Goal: Task Accomplishment & Management: Manage account settings

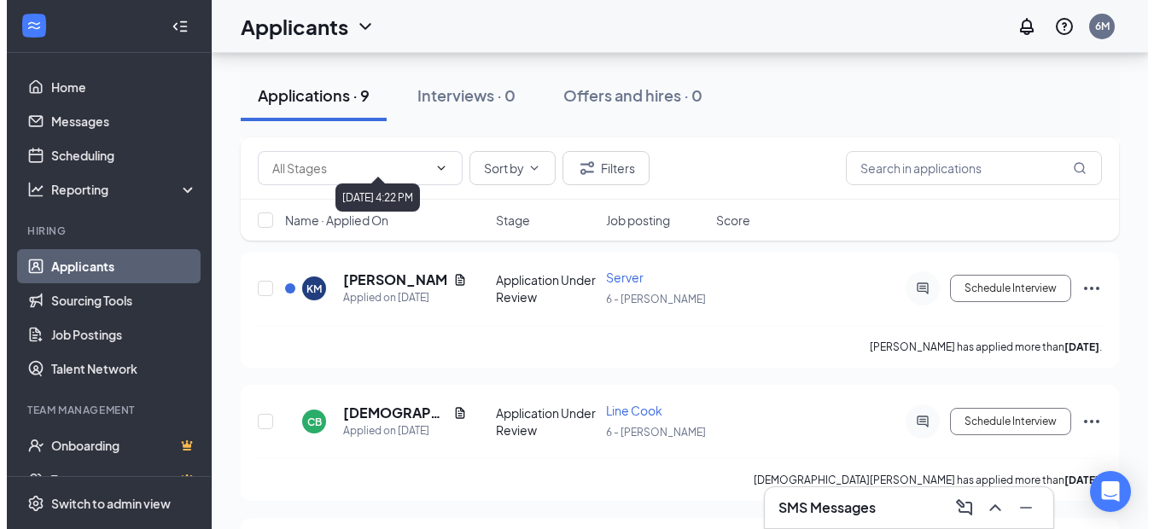
scroll to position [512, 0]
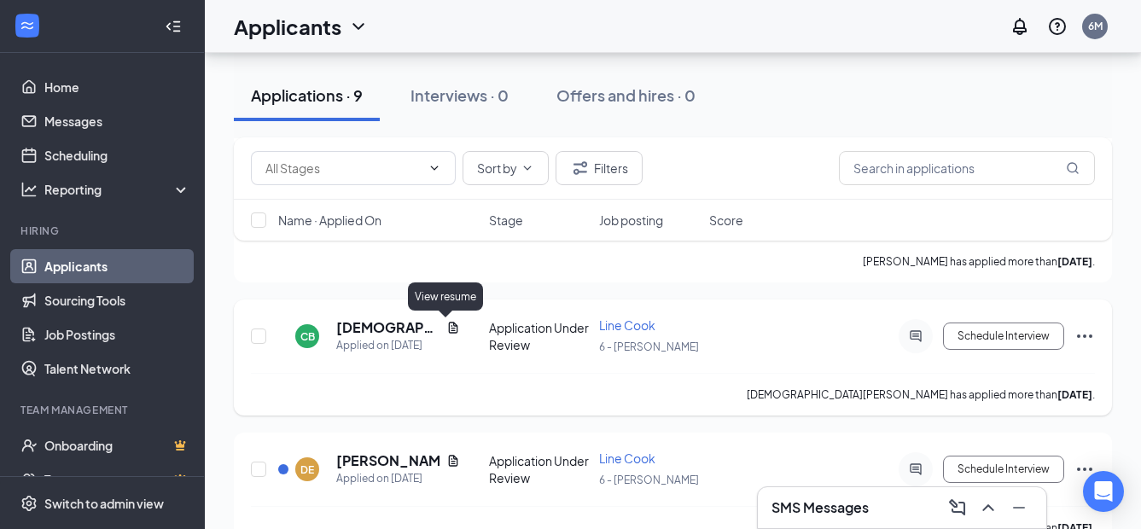
click at [448, 326] on icon "Document" at bounding box center [452, 327] width 9 height 11
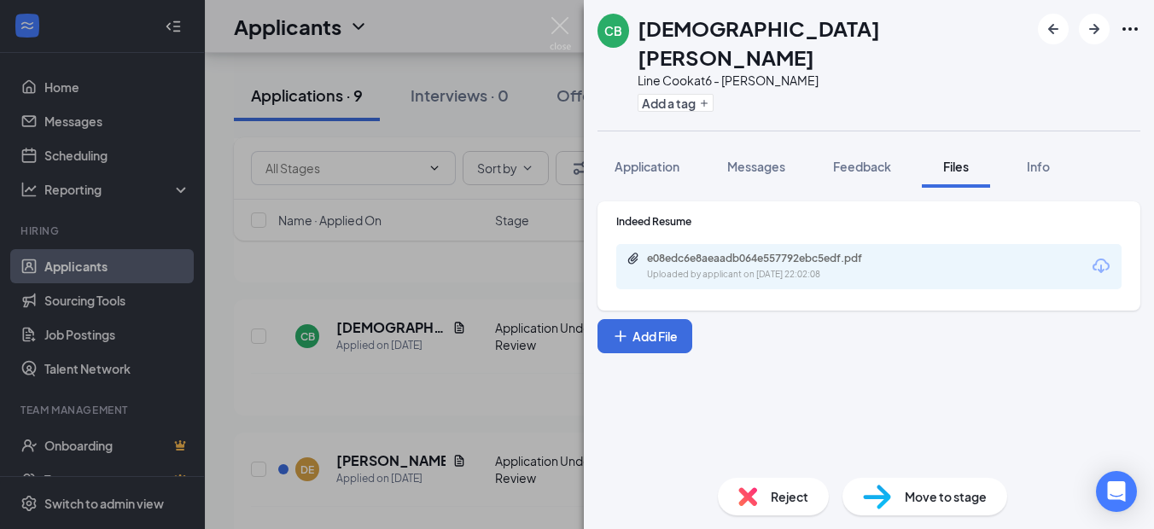
click at [432, 295] on div "CB [PERSON_NAME] Line Cook at 6 - [PERSON_NAME] Add a tag Application Messages …" at bounding box center [577, 264] width 1154 height 529
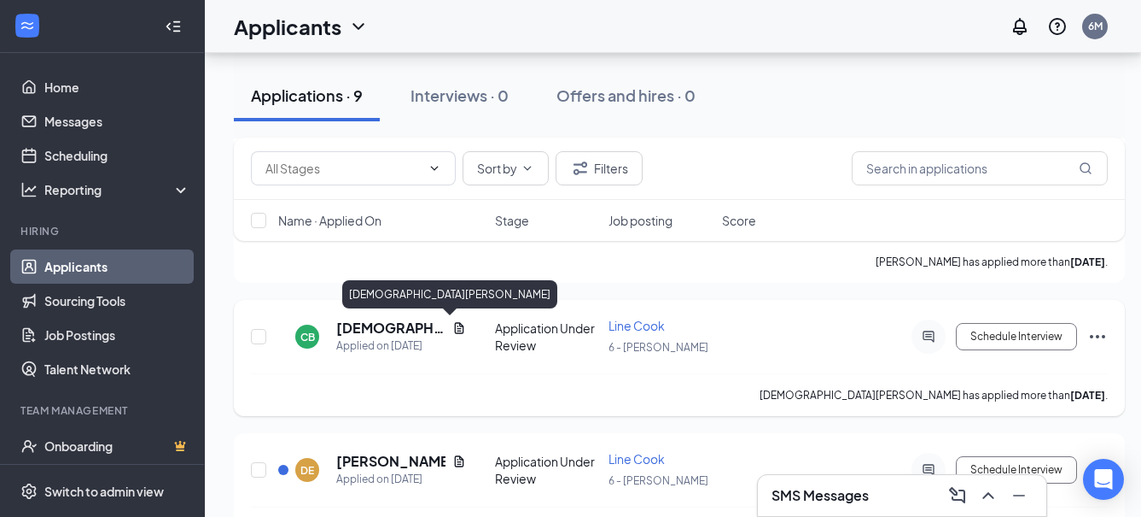
click at [363, 324] on h5 "[DEMOGRAPHIC_DATA][PERSON_NAME]" at bounding box center [390, 327] width 109 height 19
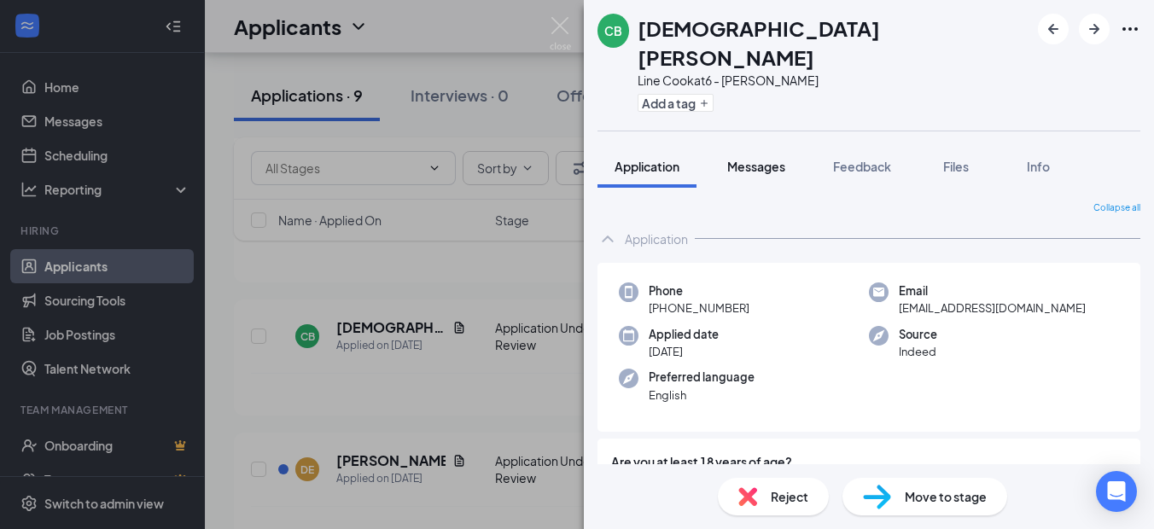
click at [773, 150] on button "Messages" at bounding box center [756, 166] width 92 height 43
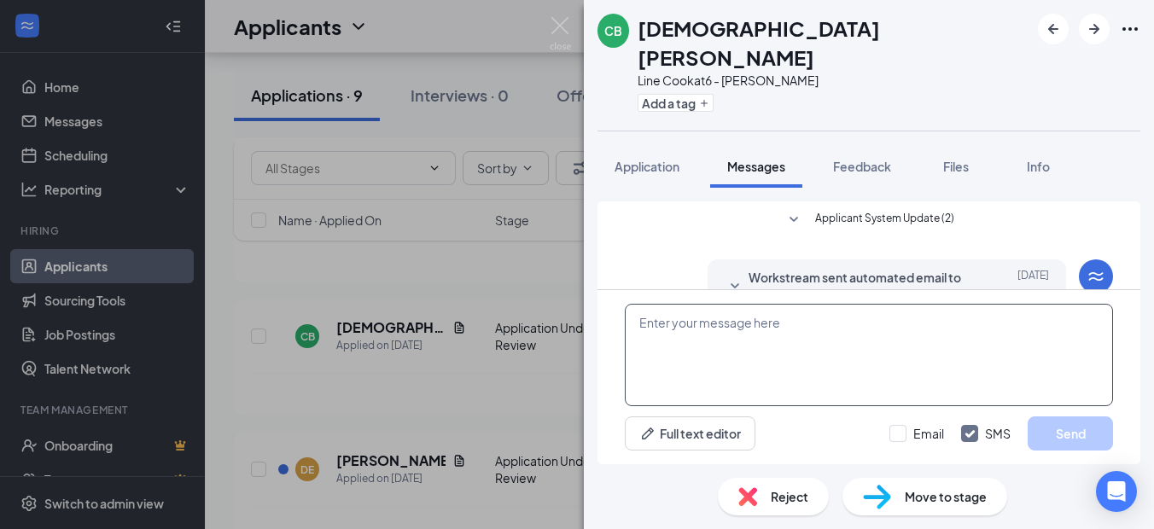
click at [759, 352] on textarea at bounding box center [869, 355] width 488 height 102
type textarea "t"
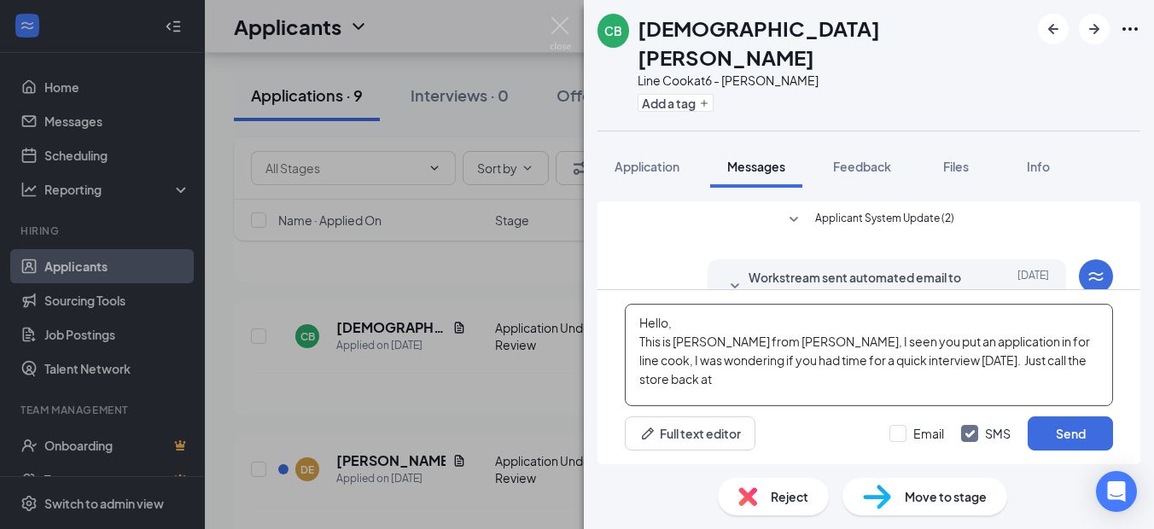
scroll to position [13, 0]
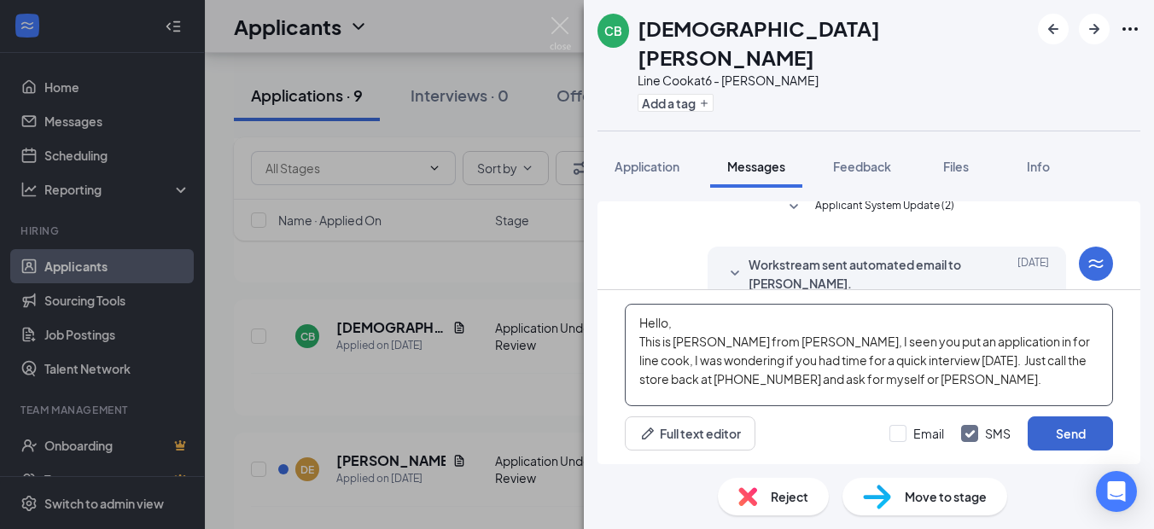
type textarea "Hello, This is [PERSON_NAME] from [PERSON_NAME], I seen you put an application …"
click at [1070, 437] on button "Send" at bounding box center [1070, 434] width 85 height 34
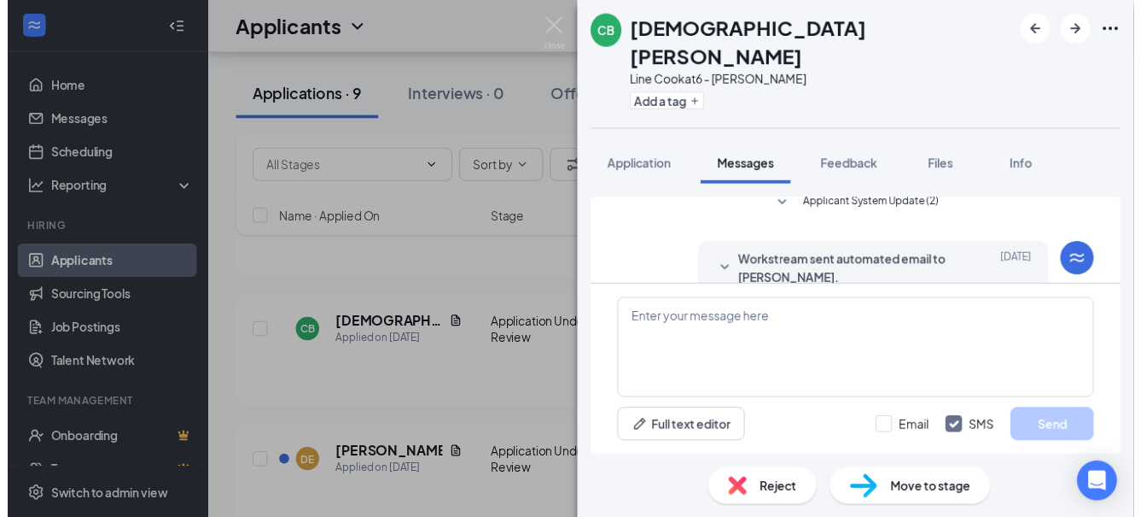
scroll to position [180, 0]
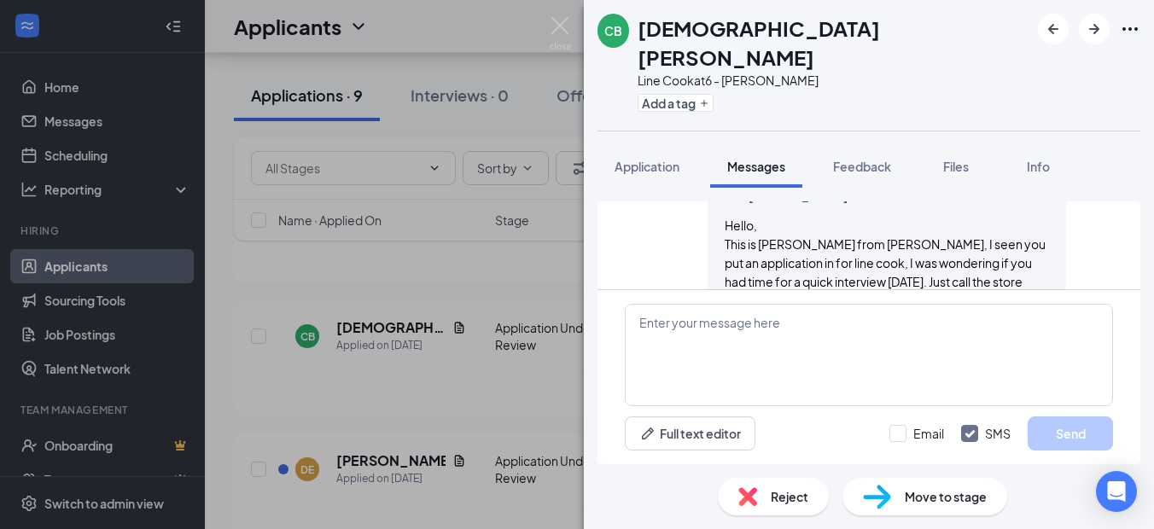
click at [403, 125] on div "CB [PERSON_NAME] Line Cook at 6 - [PERSON_NAME] Add a tag Application Messages …" at bounding box center [577, 264] width 1154 height 529
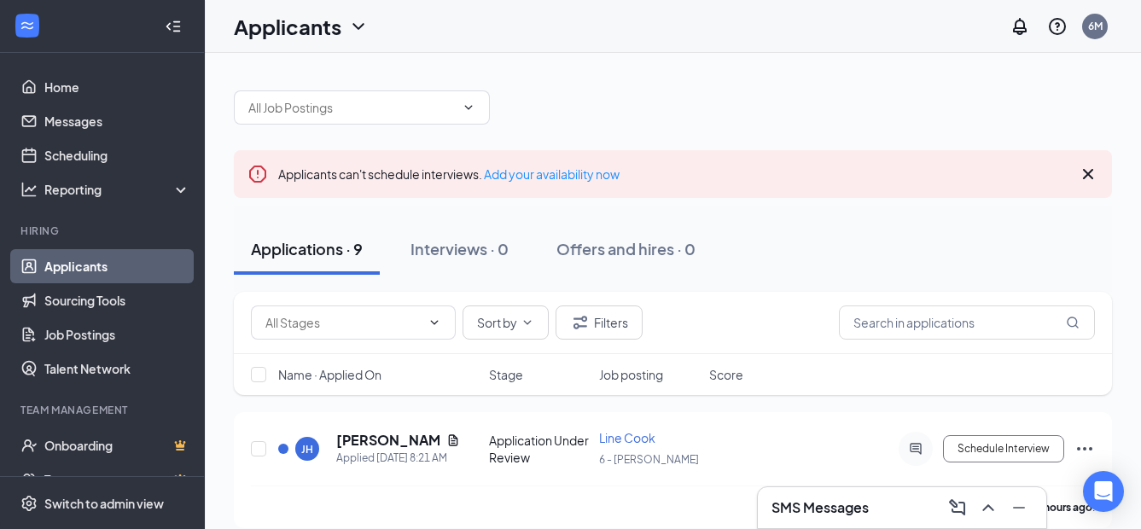
scroll to position [85, 0]
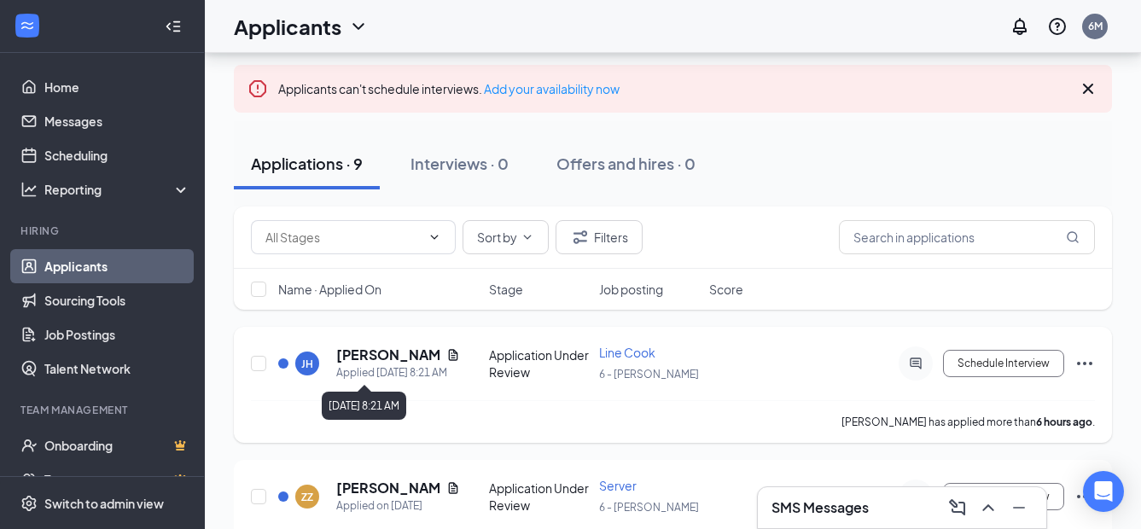
click at [382, 353] on h5 "[PERSON_NAME]" at bounding box center [387, 355] width 103 height 19
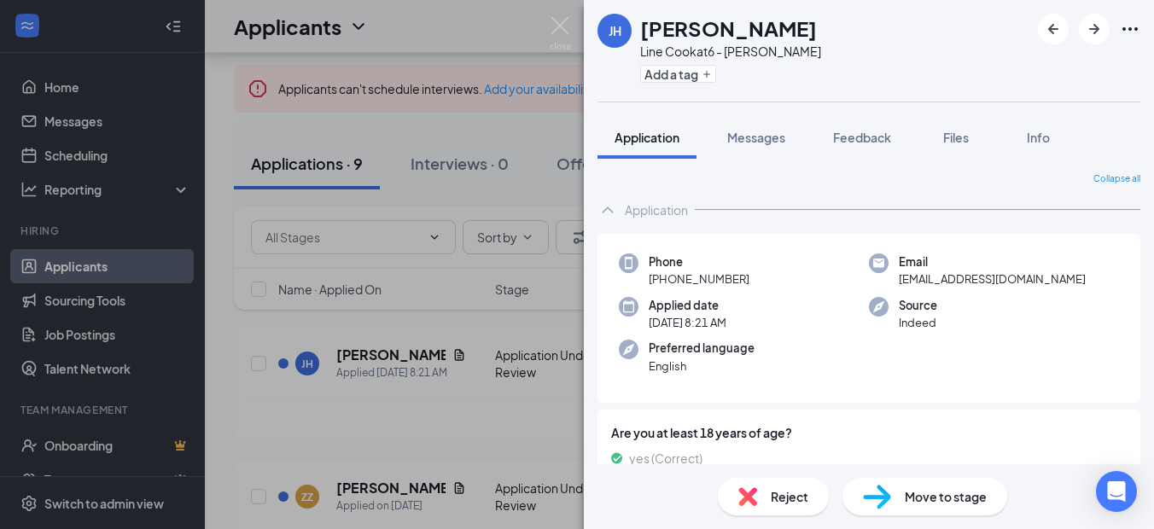
click at [442, 318] on div "[PERSON_NAME] Line Cook at 6 - [PERSON_NAME] Add a tag Application Messages Fee…" at bounding box center [577, 264] width 1154 height 529
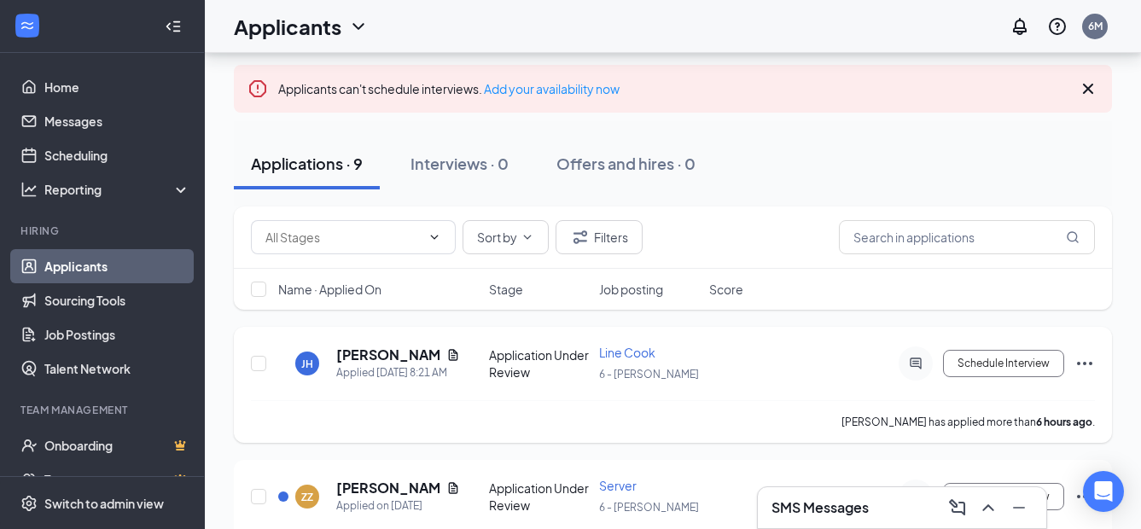
click at [657, 358] on div "Line Cook" at bounding box center [649, 352] width 100 height 17
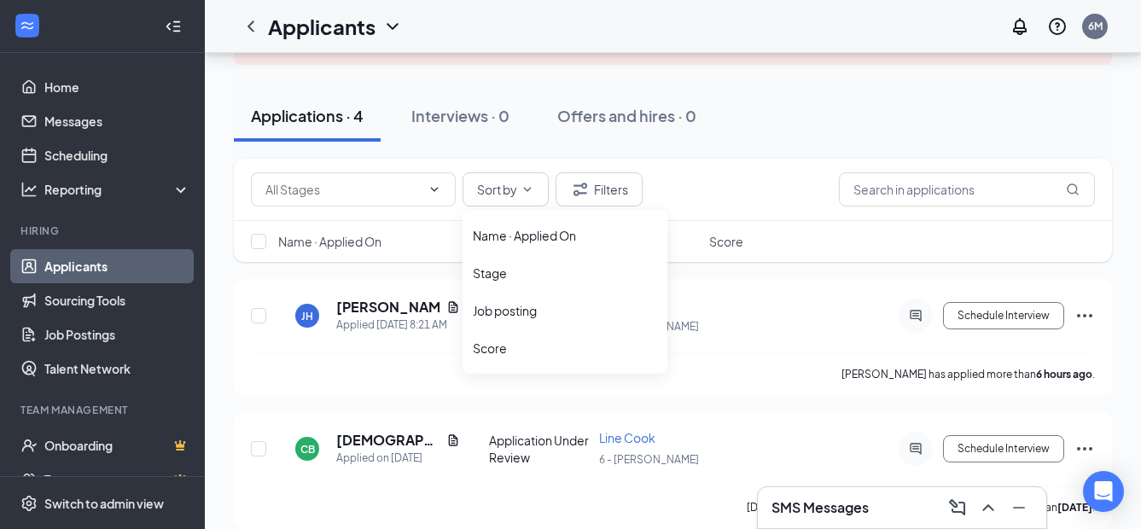
scroll to position [171, 0]
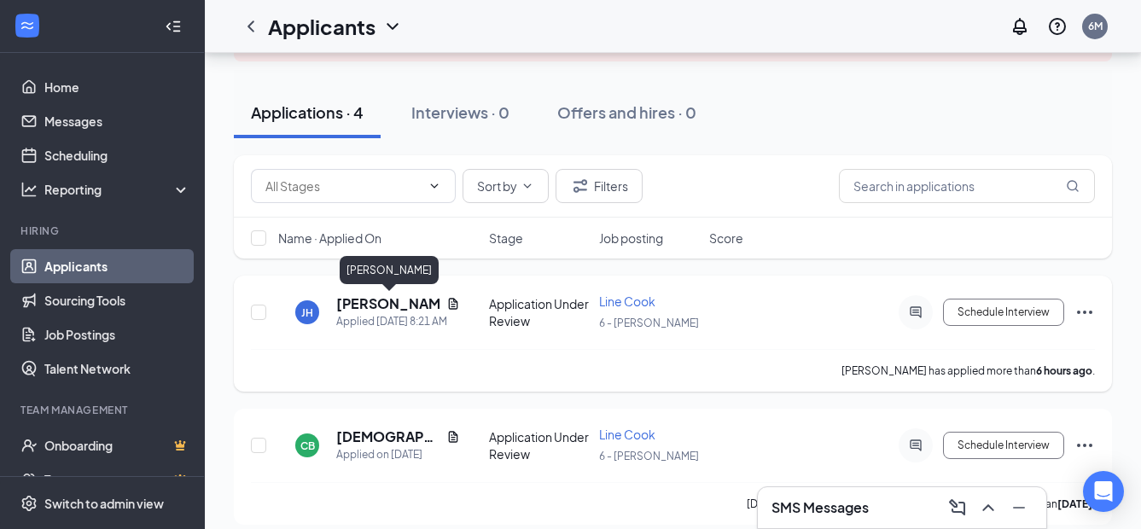
click at [381, 310] on h5 "[PERSON_NAME]" at bounding box center [387, 304] width 103 height 19
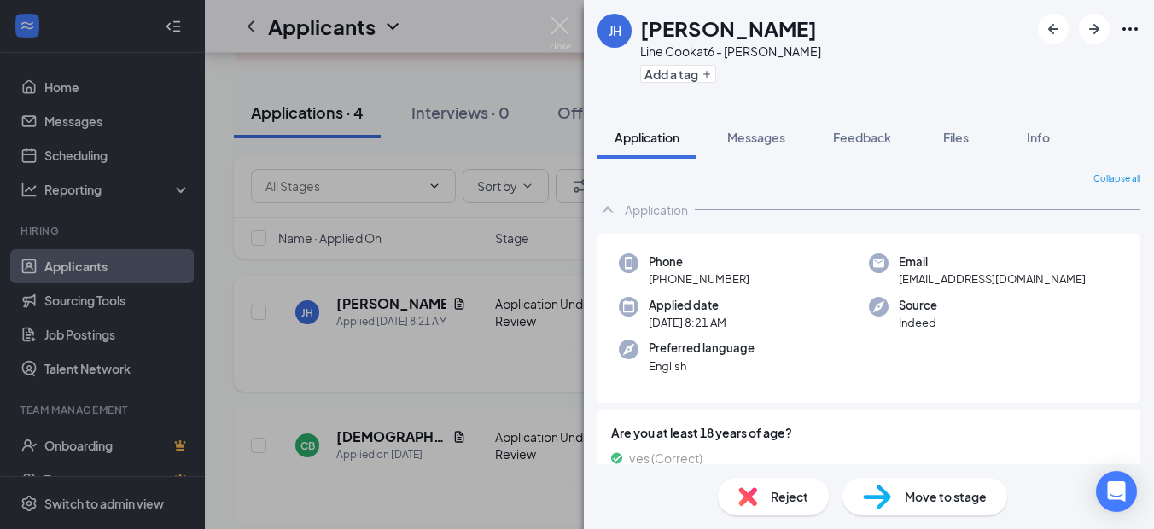
click at [278, 384] on div "[PERSON_NAME] Line Cook at 6 - [PERSON_NAME] Add a tag Application Messages Fee…" at bounding box center [577, 264] width 1154 height 529
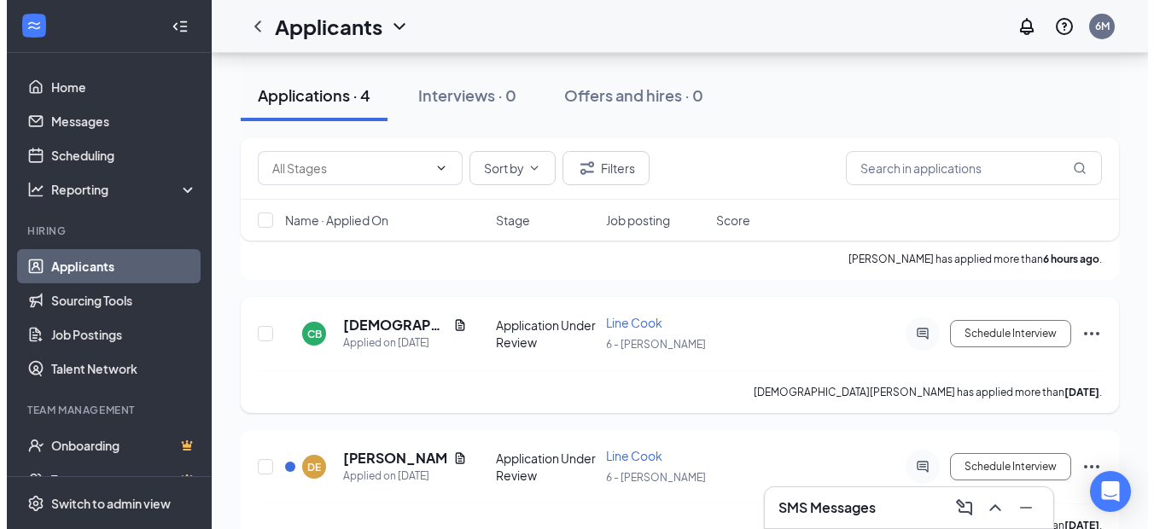
scroll to position [368, 0]
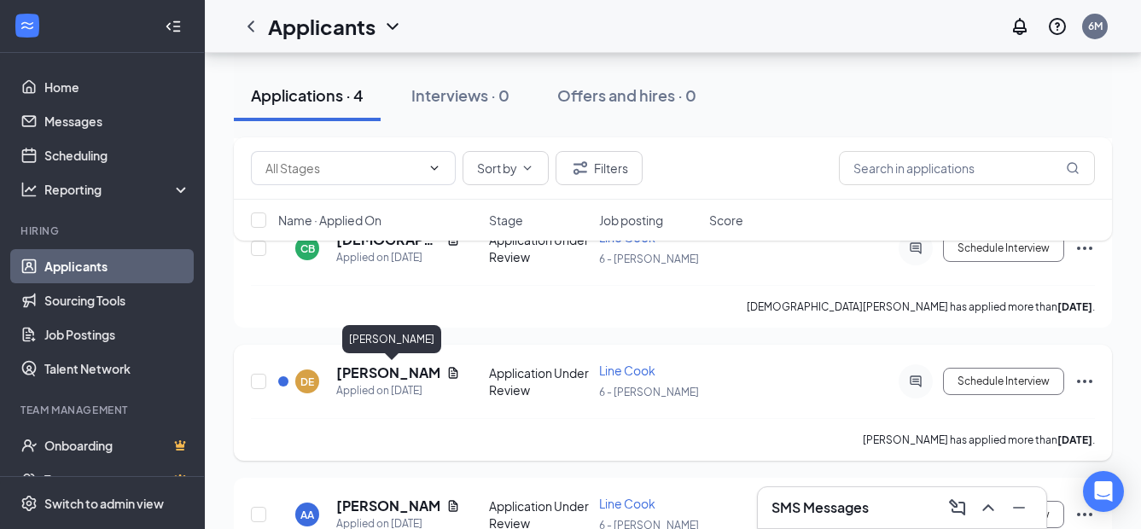
click at [410, 377] on h5 "[PERSON_NAME]" at bounding box center [387, 373] width 103 height 19
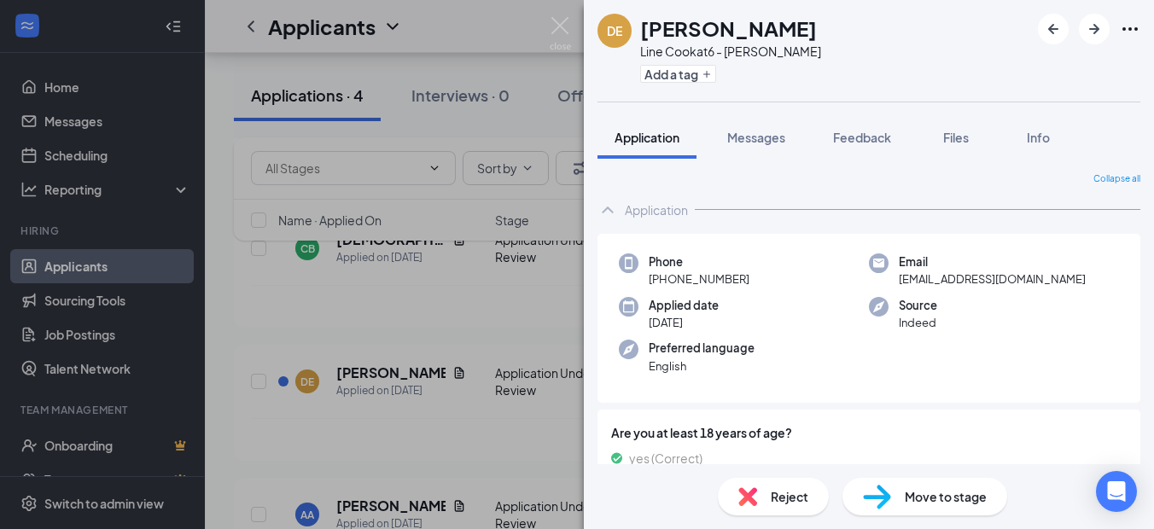
click at [426, 463] on div "[PERSON_NAME] Line Cook at 6 - [PERSON_NAME] Add a tag Application Messages Fee…" at bounding box center [577, 264] width 1154 height 529
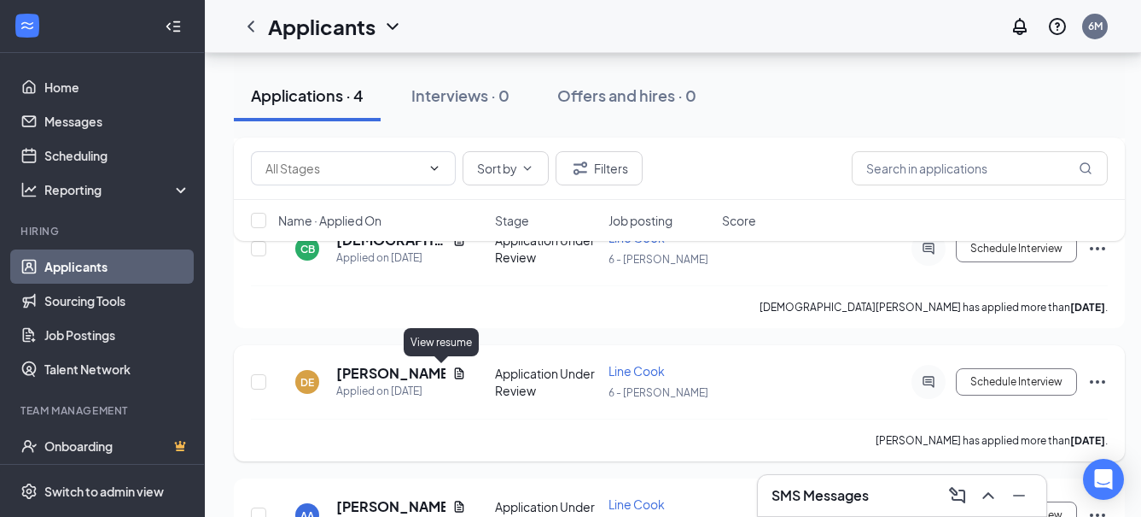
click at [452, 369] on icon "Document" at bounding box center [459, 373] width 14 height 14
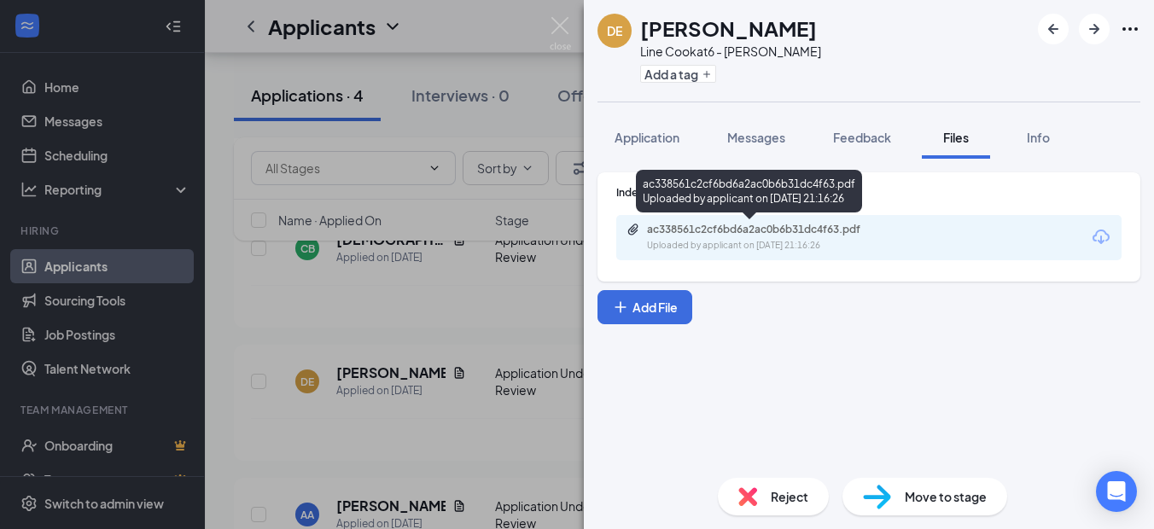
click at [734, 231] on div "ac338561c2cf6bd6a2ac0b6b31dc4f63.pdf" at bounding box center [766, 230] width 239 height 14
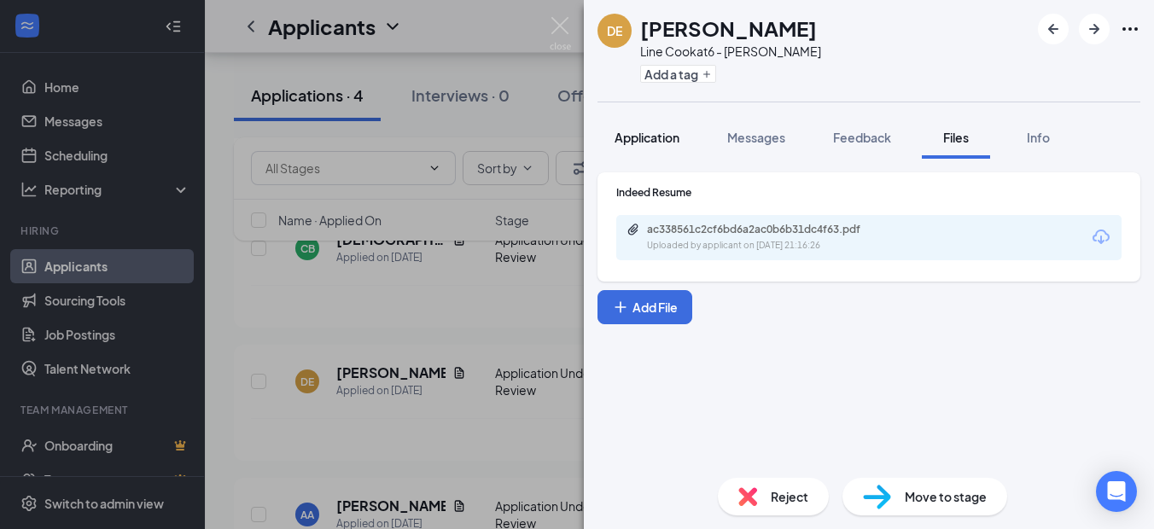
click at [689, 136] on button "Application" at bounding box center [647, 137] width 99 height 43
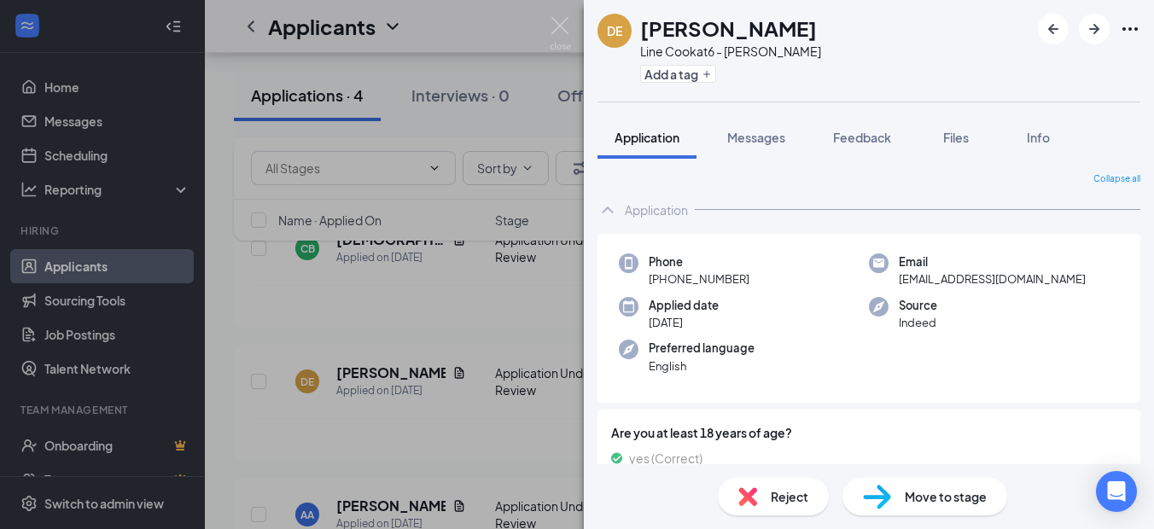
click at [380, 306] on div "[PERSON_NAME] Line Cook at 6 - [PERSON_NAME] Add a tag Application Messages Fee…" at bounding box center [577, 264] width 1154 height 529
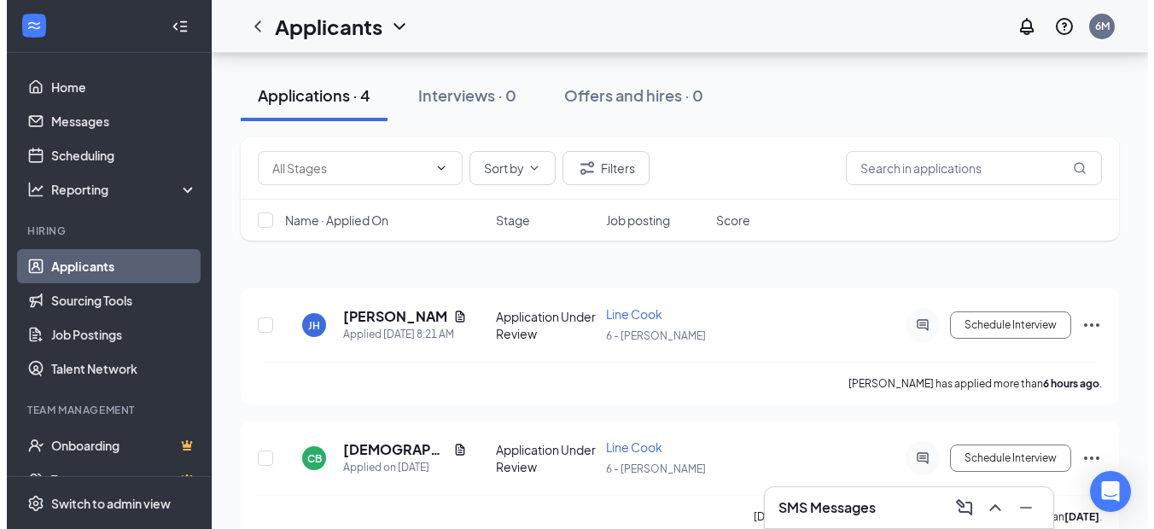
scroll to position [256, 0]
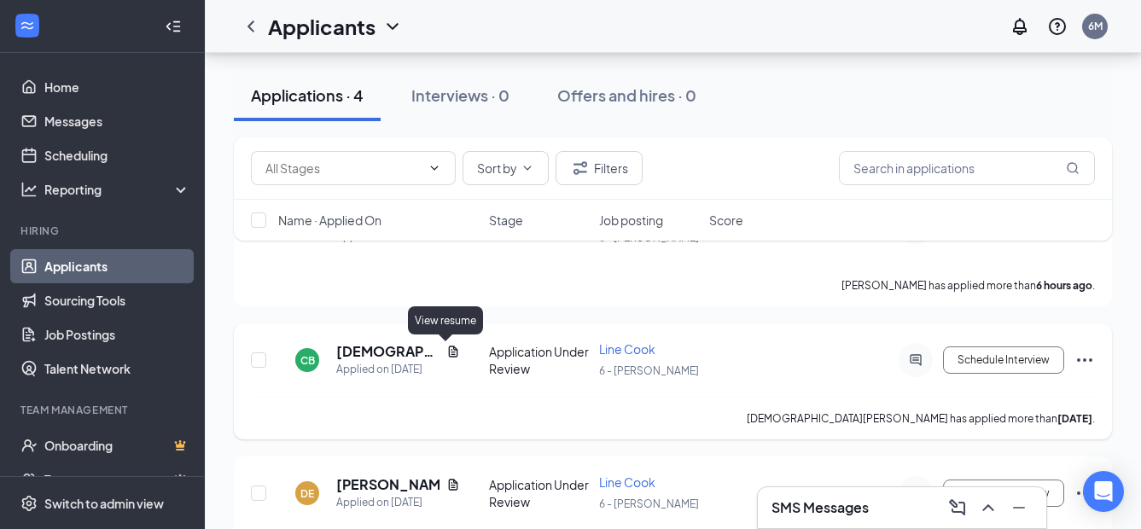
click at [447, 350] on icon "Document" at bounding box center [454, 352] width 14 height 14
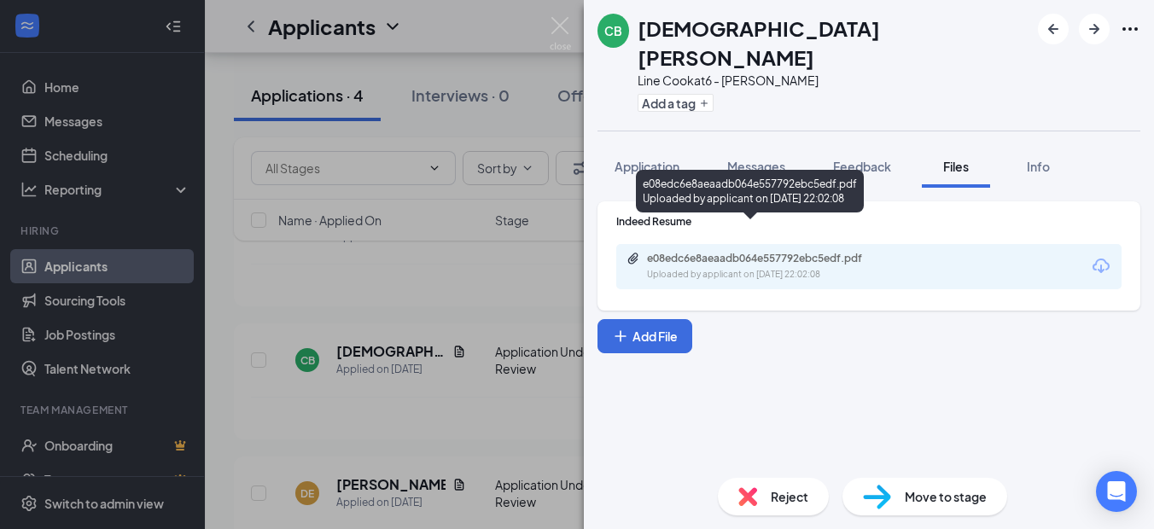
click at [699, 244] on div "e08edc6e8aeaadb064e557792ebc5edf.pdf Uploaded by applicant on [DATE] 22:02:08" at bounding box center [868, 266] width 505 height 45
click at [699, 252] on div "e08edc6e8aeaadb064e557792ebc5edf.pdf" at bounding box center [766, 259] width 239 height 14
